Goal: Task Accomplishment & Management: Use online tool/utility

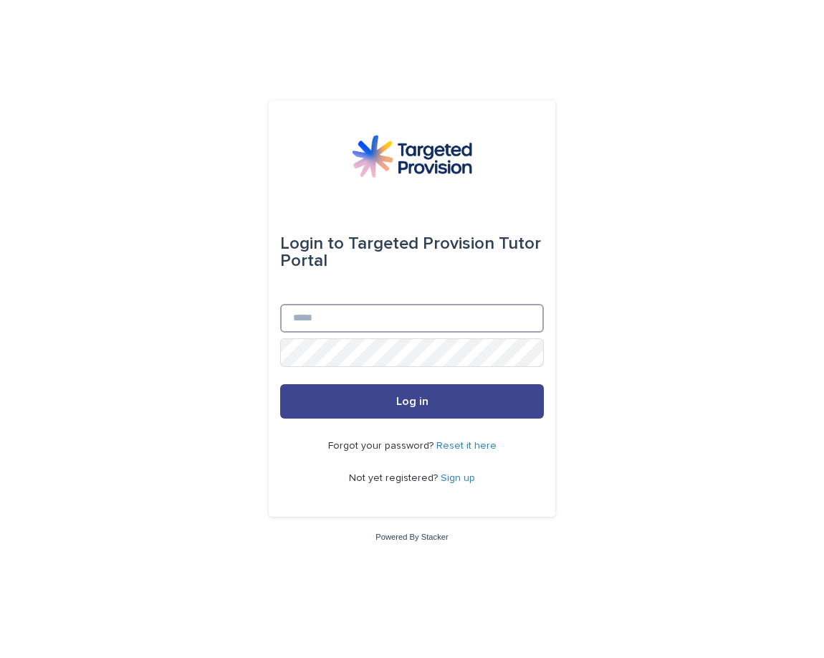
type input "**********"
click at [494, 406] on button "Log in" at bounding box center [412, 401] width 264 height 34
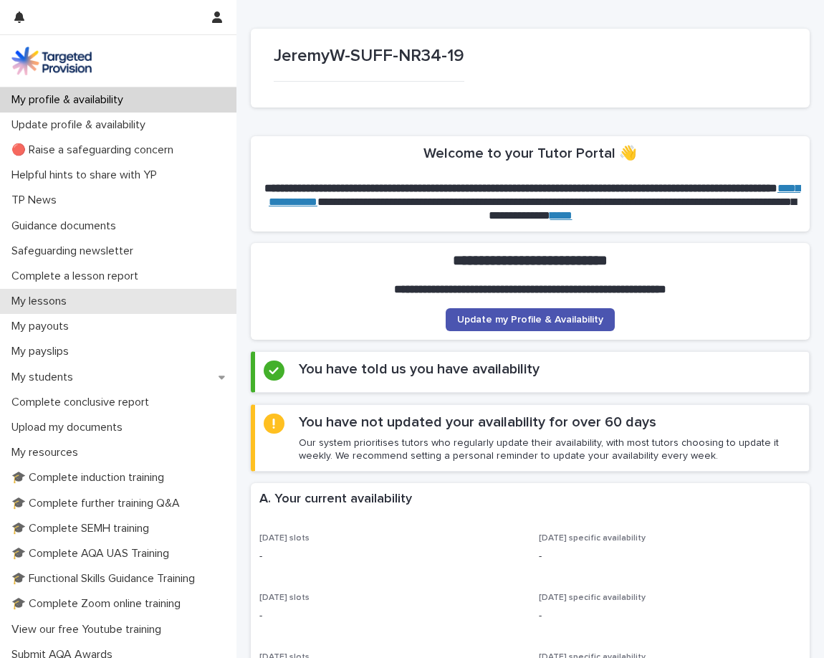
click at [201, 292] on div "My lessons" at bounding box center [118, 301] width 237 height 25
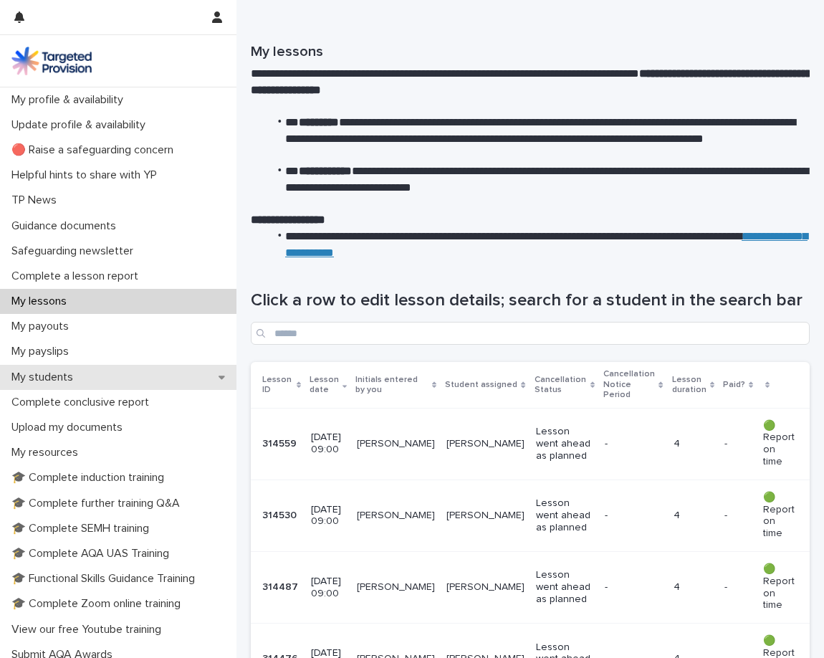
click at [190, 384] on div "My students" at bounding box center [118, 377] width 237 height 25
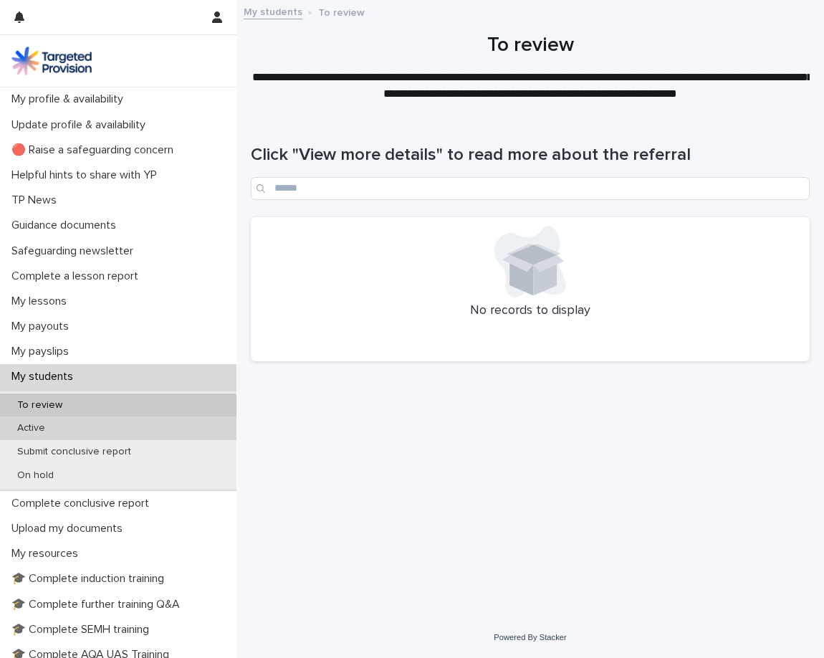
click at [175, 426] on div "Active" at bounding box center [118, 429] width 237 height 24
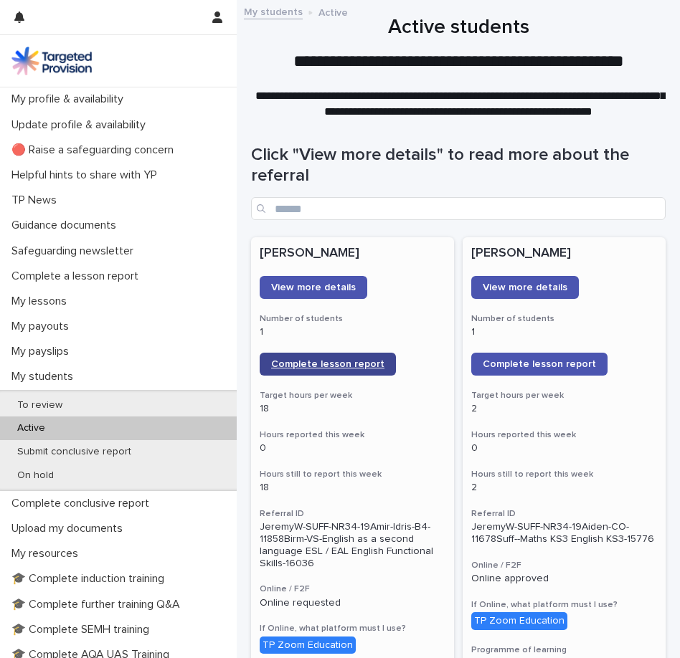
click at [321, 363] on span "Complete lesson report" at bounding box center [327, 364] width 113 height 10
click at [655, 173] on h1 "Click "View more details" to read more about the referral" at bounding box center [458, 166] width 414 height 42
